Goal: Find contact information: Find contact information

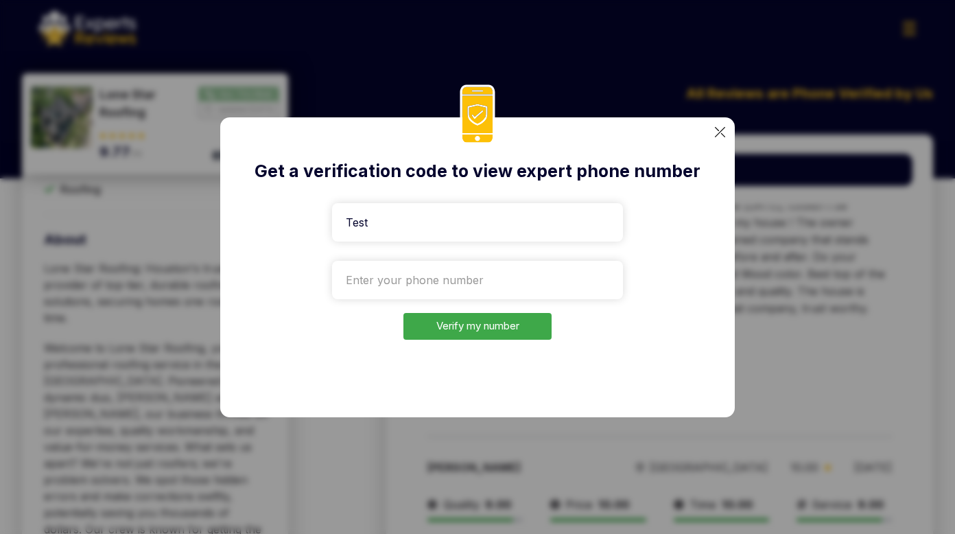
click at [902, 132] on div "Get a verification code to view expert phone number Test Verify my number" at bounding box center [477, 267] width 955 height 534
click at [403, 293] on input "tel" at bounding box center [477, 280] width 291 height 38
paste input "[PHONE_NUMBER]"
type input "[PHONE_NUMBER]"
click at [479, 322] on button "Verify my number" at bounding box center [477, 326] width 148 height 27
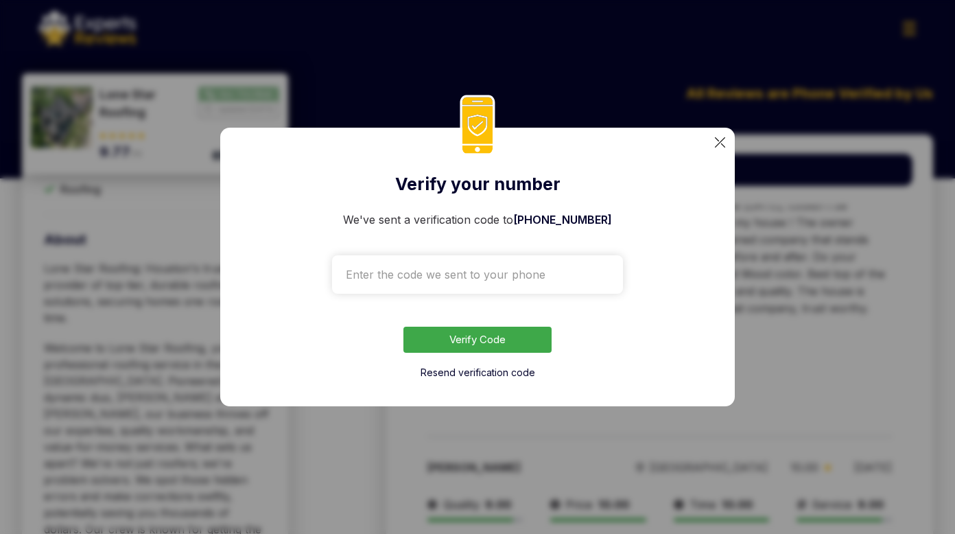
click at [936, 249] on div "Verify your number We've sent a verification code to [PHONE_NUMBER] Verify Code…" at bounding box center [477, 267] width 955 height 534
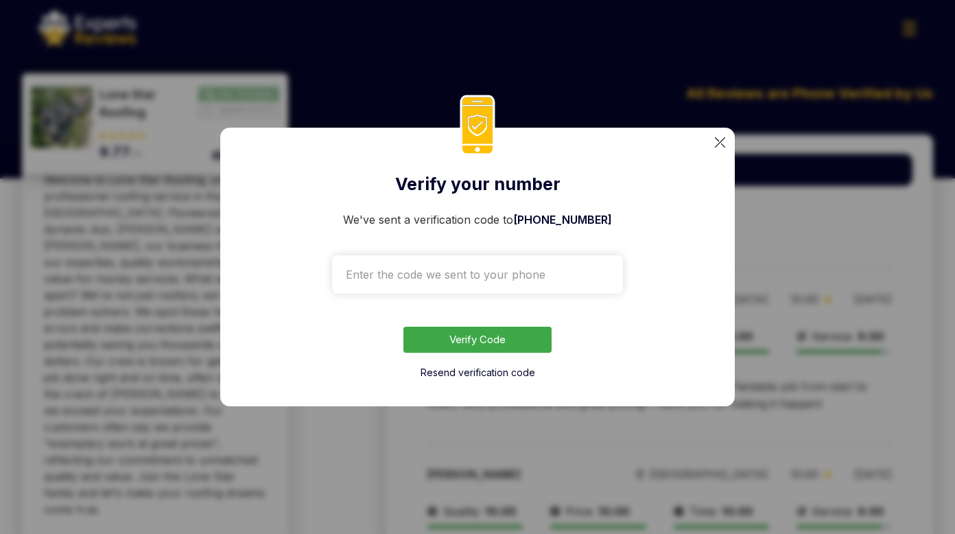
scroll to position [755, 0]
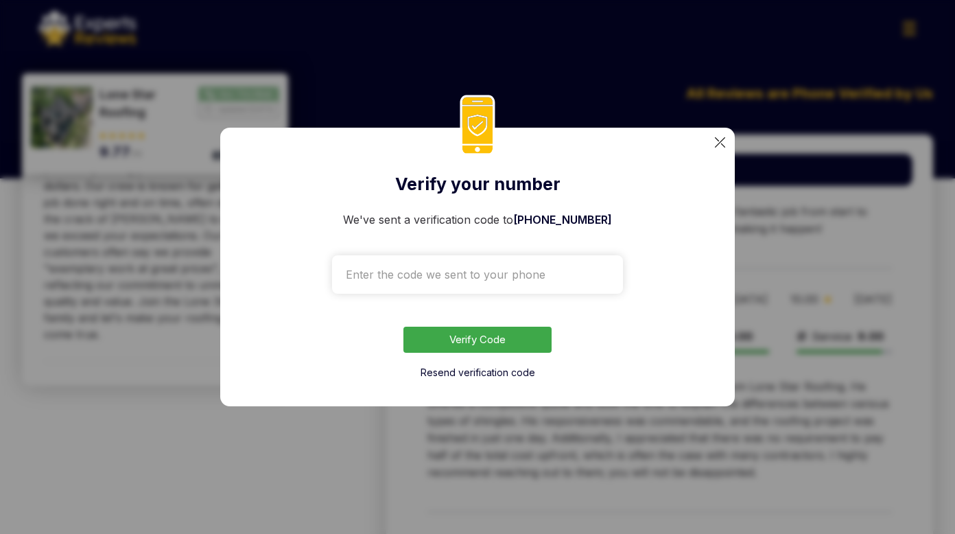
click at [501, 279] on input "text" at bounding box center [477, 274] width 291 height 38
click at [952, 113] on div "Verify your number We've sent a verification code to [PHONE_NUMBER] Verify Code…" at bounding box center [477, 267] width 955 height 534
click at [489, 272] on input "text" at bounding box center [477, 274] width 291 height 38
type input "3772"
click at [403, 327] on button "Verify Code" at bounding box center [477, 340] width 148 height 27
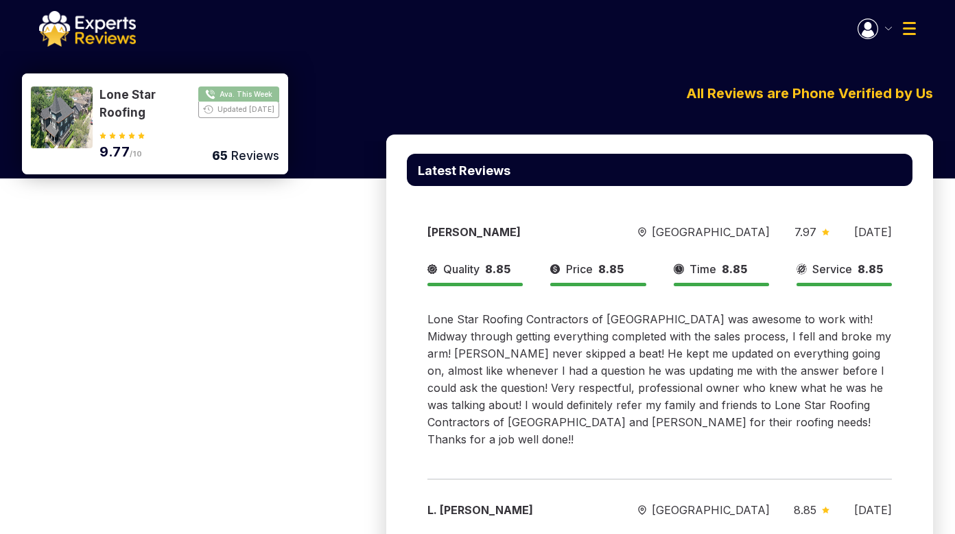
scroll to position [5363, 0]
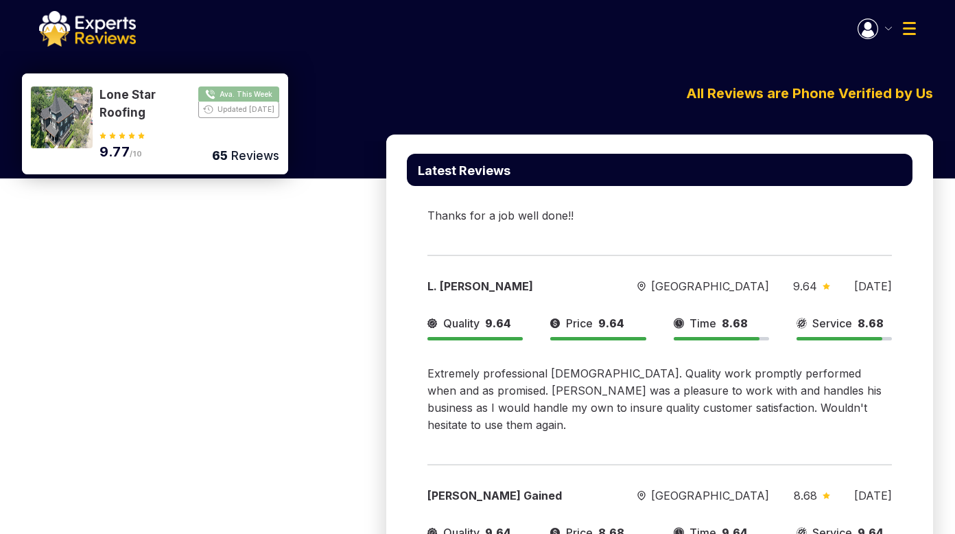
click at [247, 92] on button "Show Number" at bounding box center [189, 103] width 180 height 35
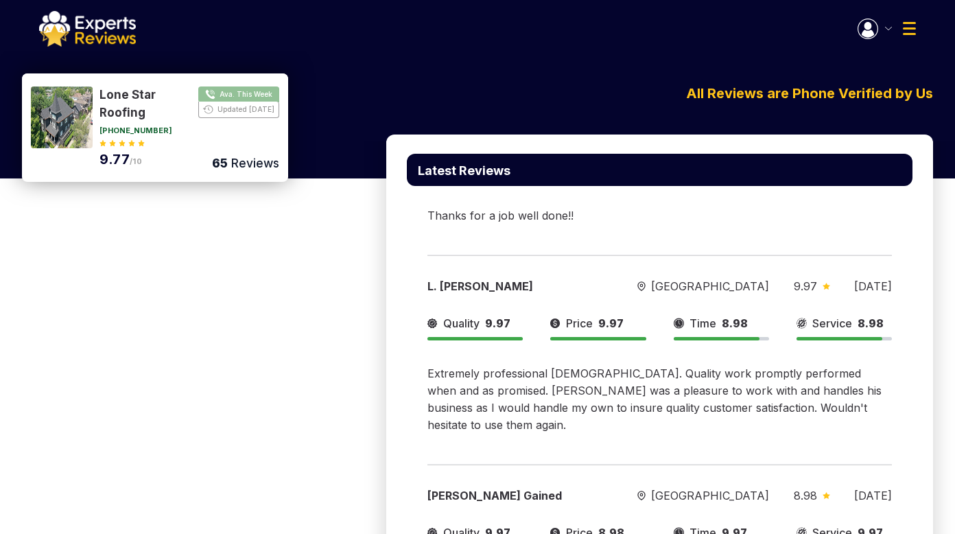
click at [247, 92] on button "Show Number" at bounding box center [189, 103] width 180 height 35
click at [228, 112] on button "Show Number" at bounding box center [189, 103] width 180 height 35
click at [134, 128] on link "[PHONE_NUMBER]" at bounding box center [135, 131] width 73 height 8
